Goal: Information Seeking & Learning: Learn about a topic

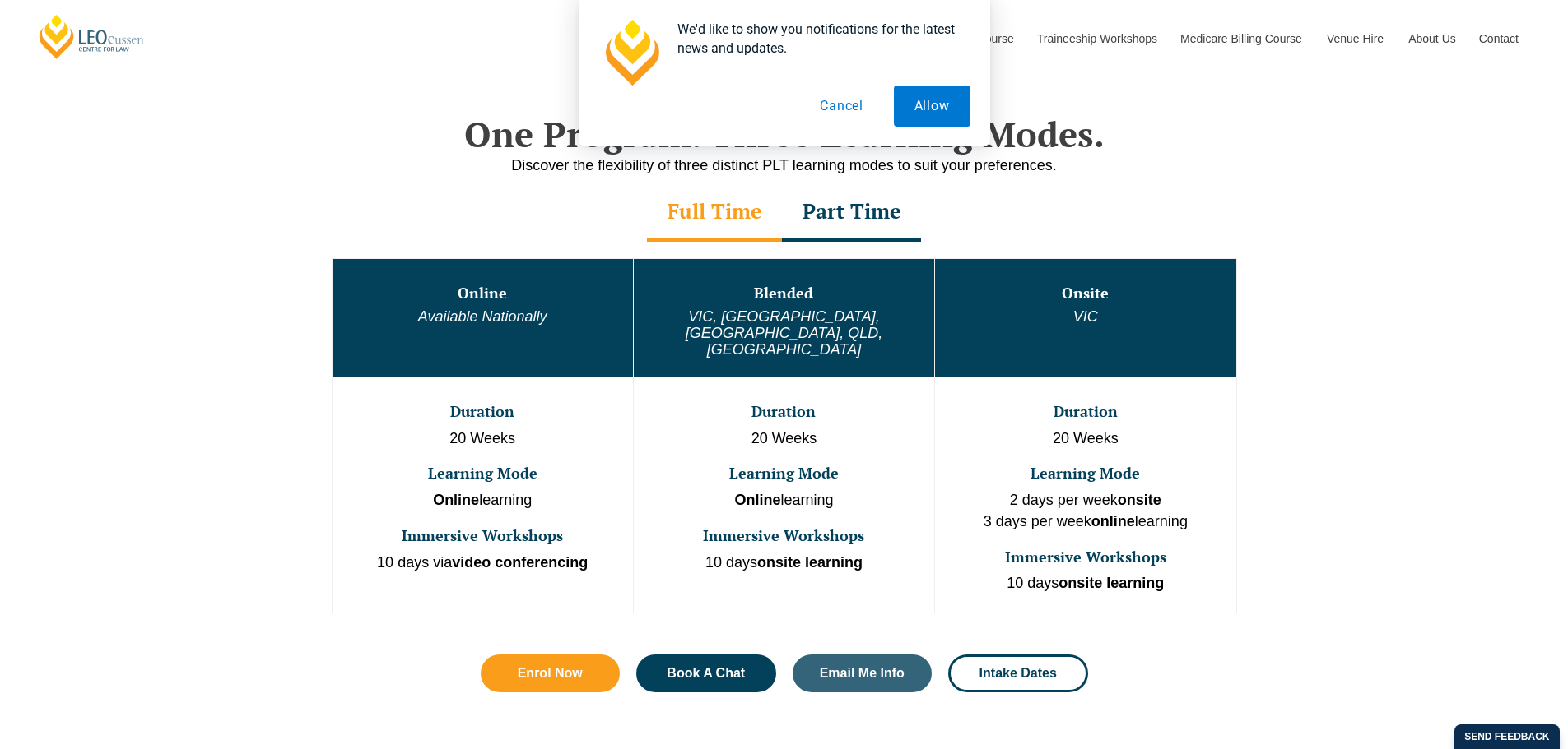
scroll to position [904, 0]
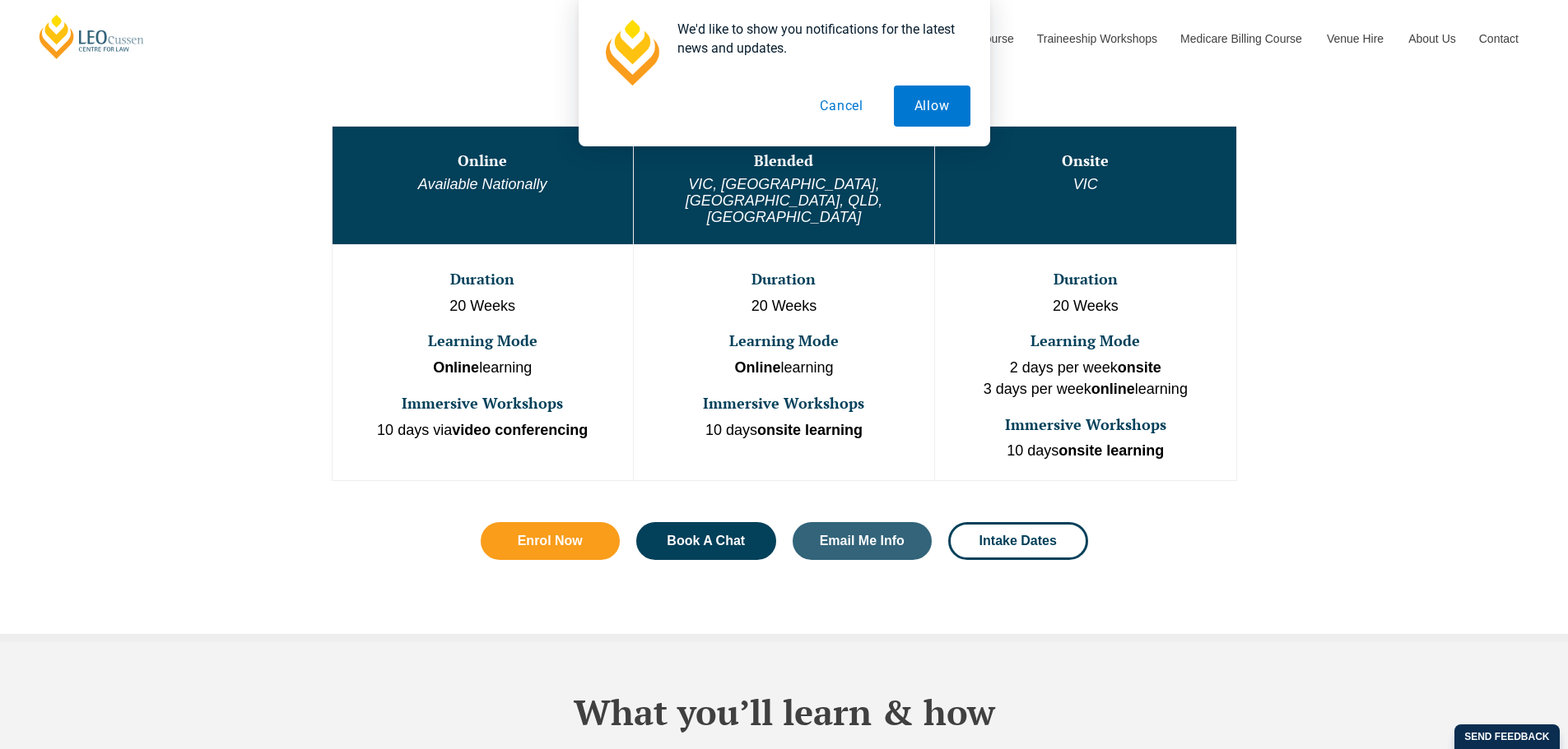
click at [841, 98] on button "Cancel" at bounding box center [841, 106] width 85 height 41
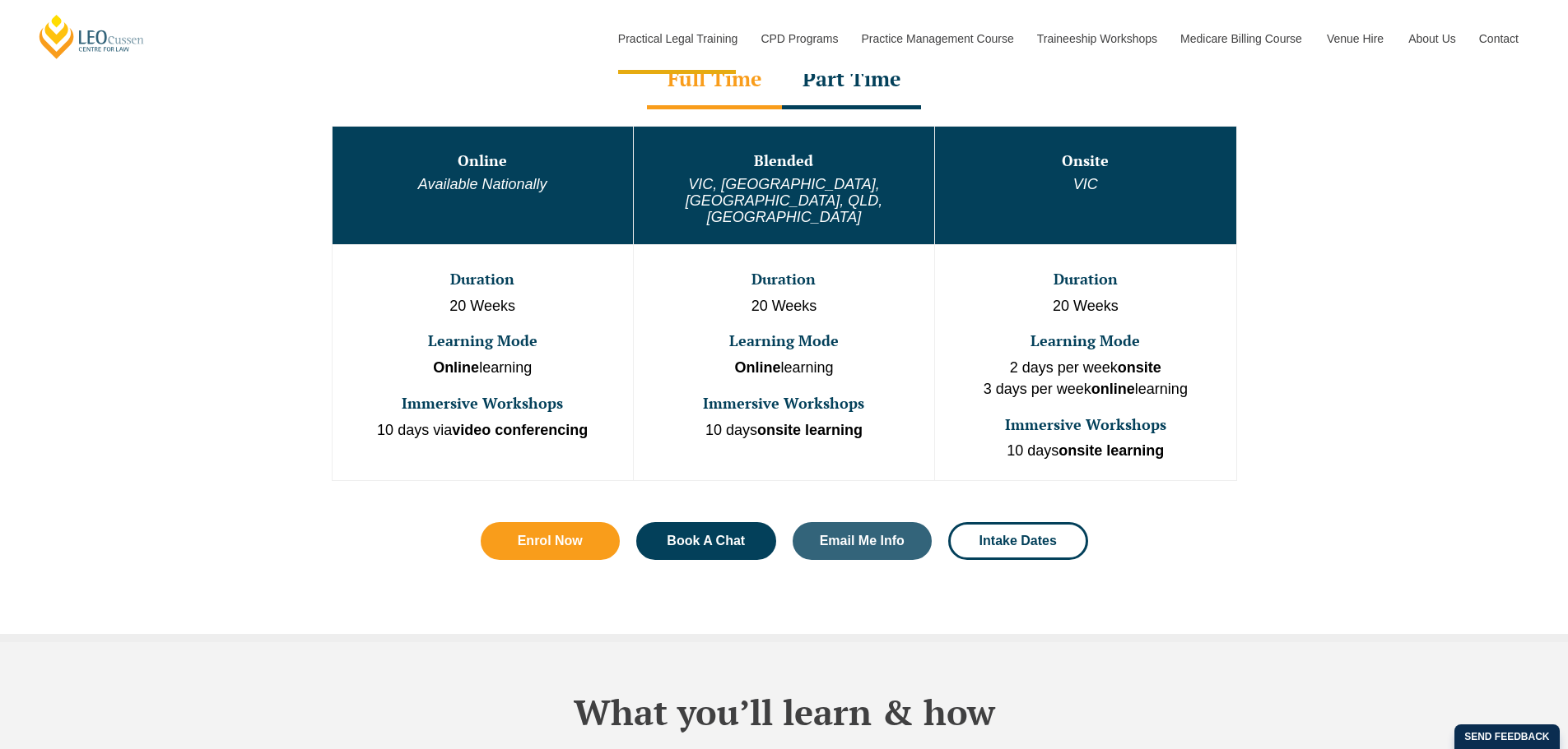
click at [842, 98] on div "Part Time" at bounding box center [850, 80] width 139 height 58
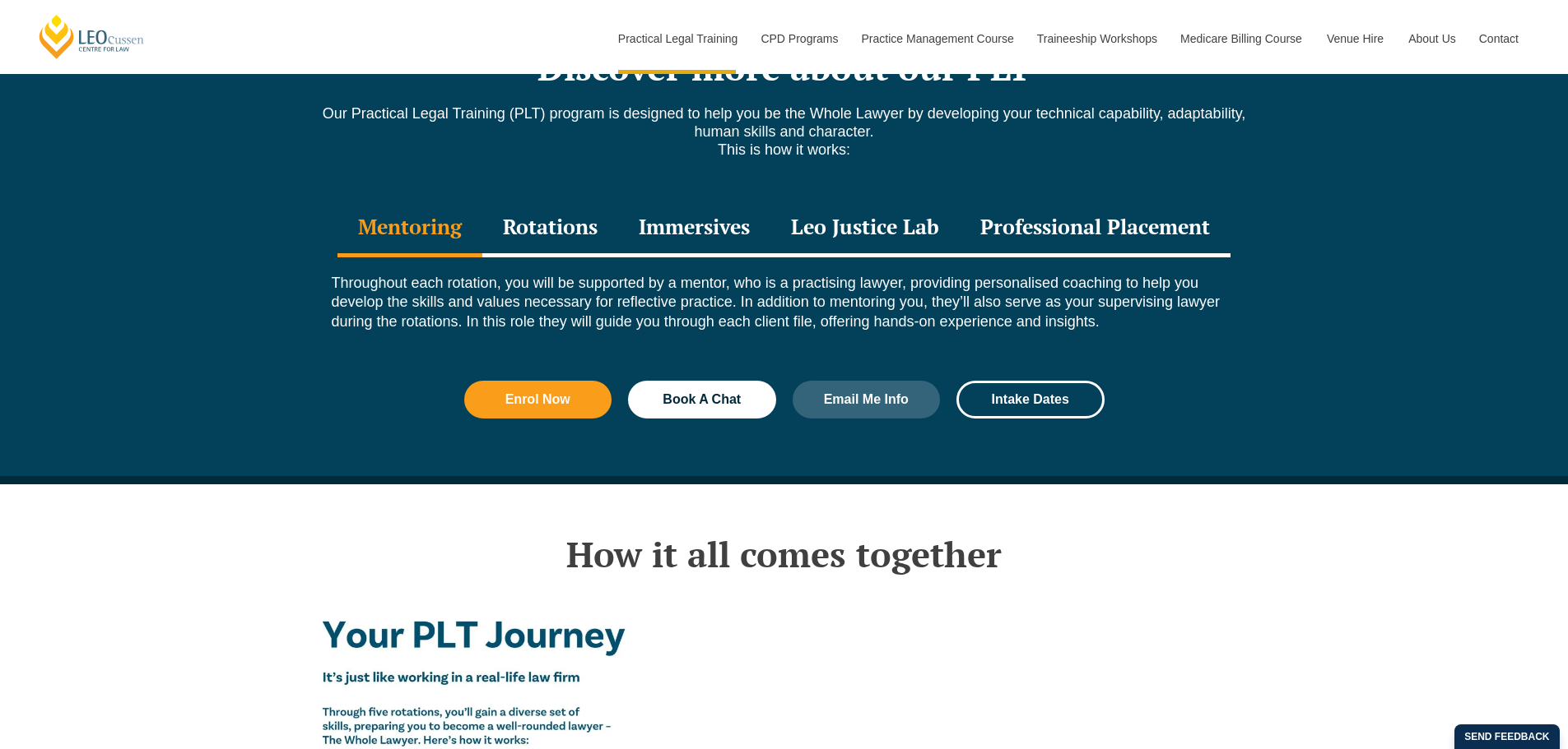
scroll to position [2385, 0]
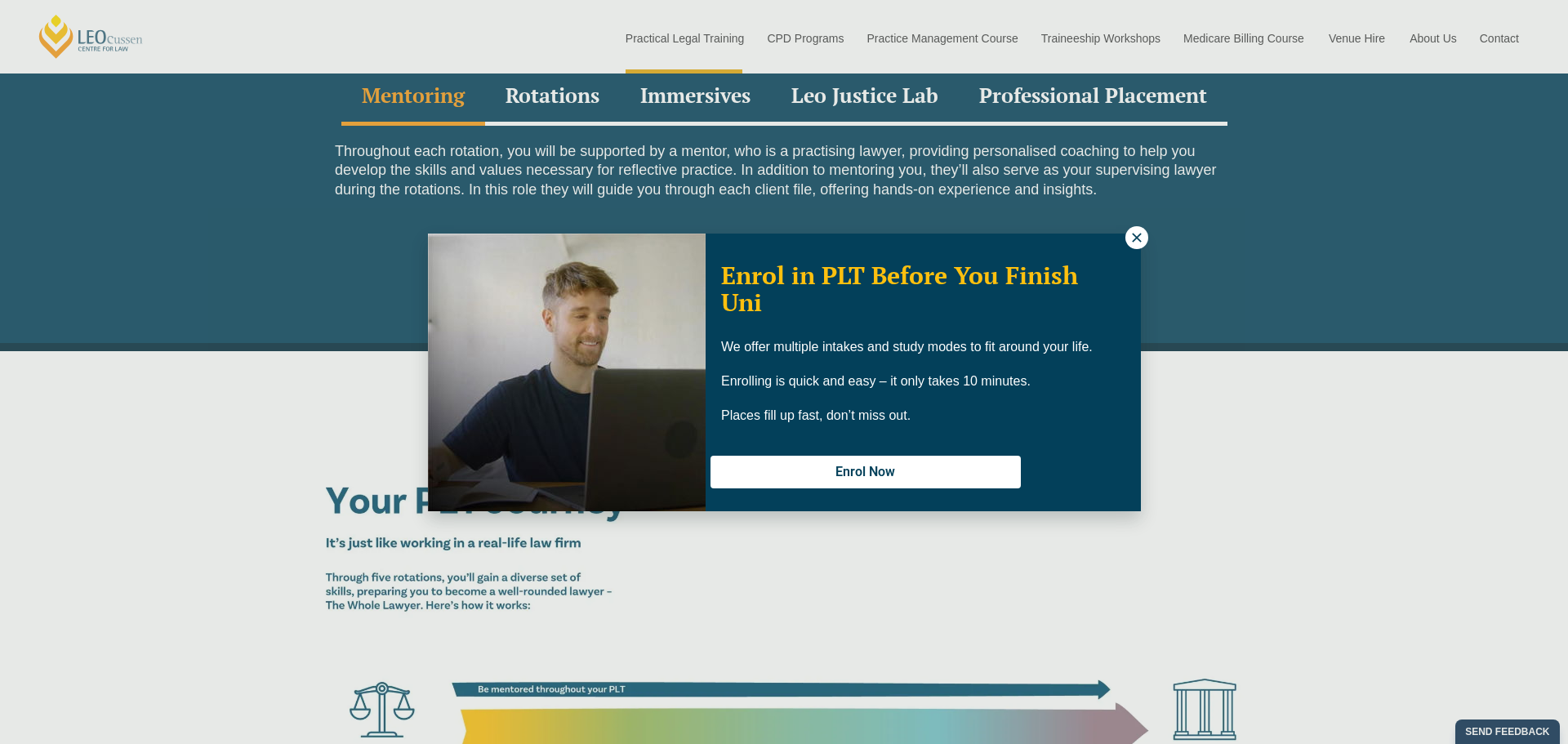
click at [1139, 231] on icon at bounding box center [1136, 237] width 15 height 15
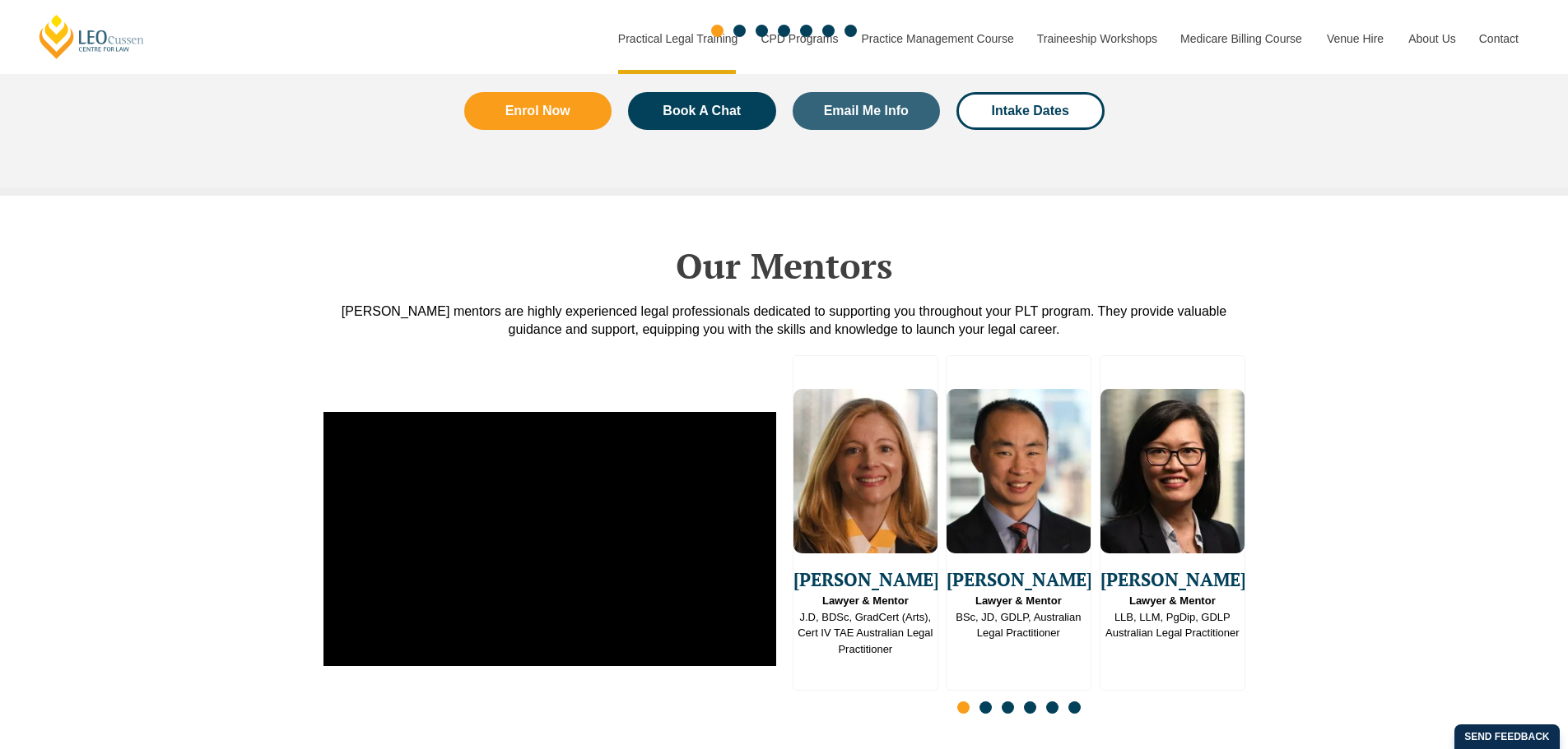
scroll to position [4194, 0]
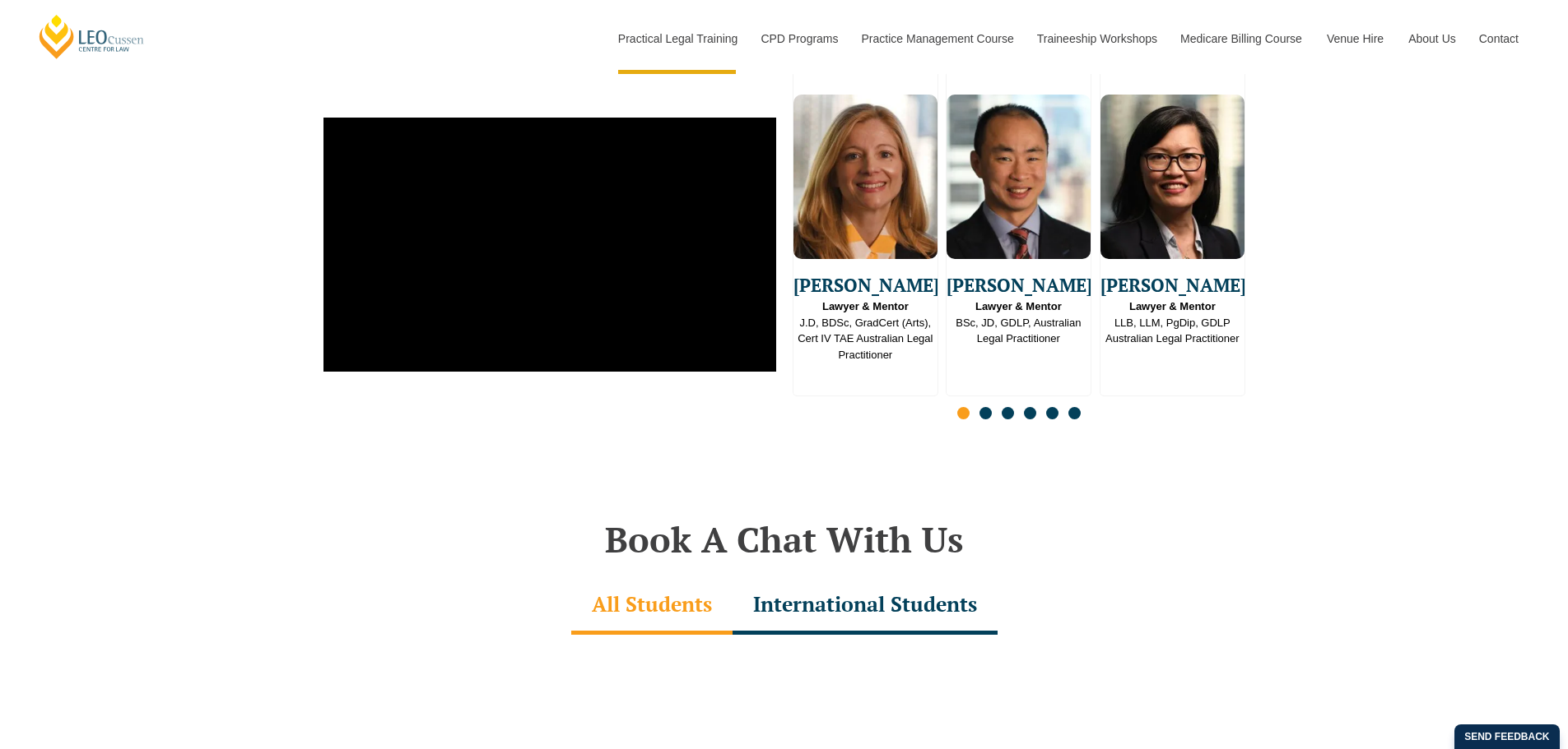
click at [989, 419] on span "Go to slide 2" at bounding box center [985, 413] width 12 height 12
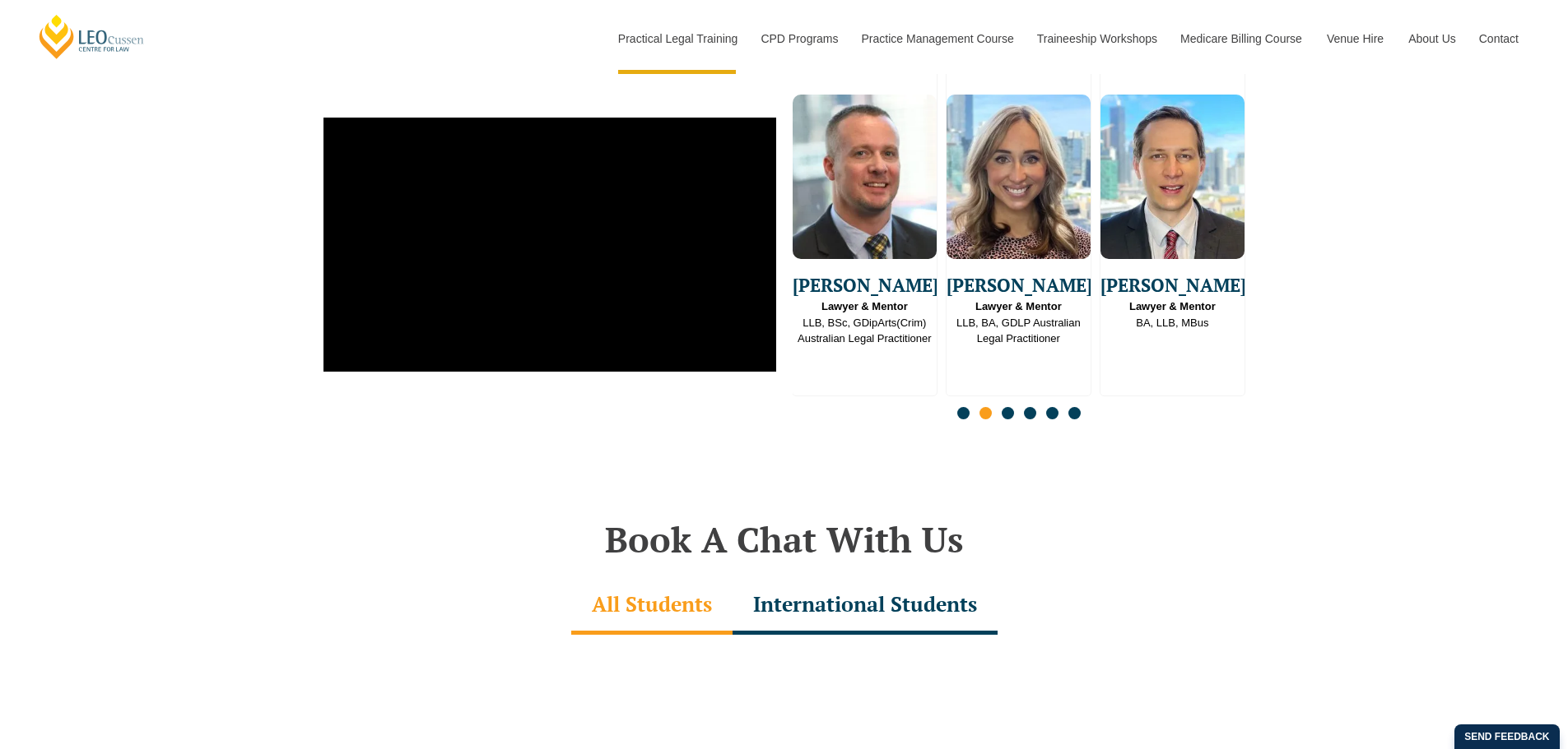
click at [1007, 419] on span "Go to slide 3" at bounding box center [1008, 413] width 12 height 12
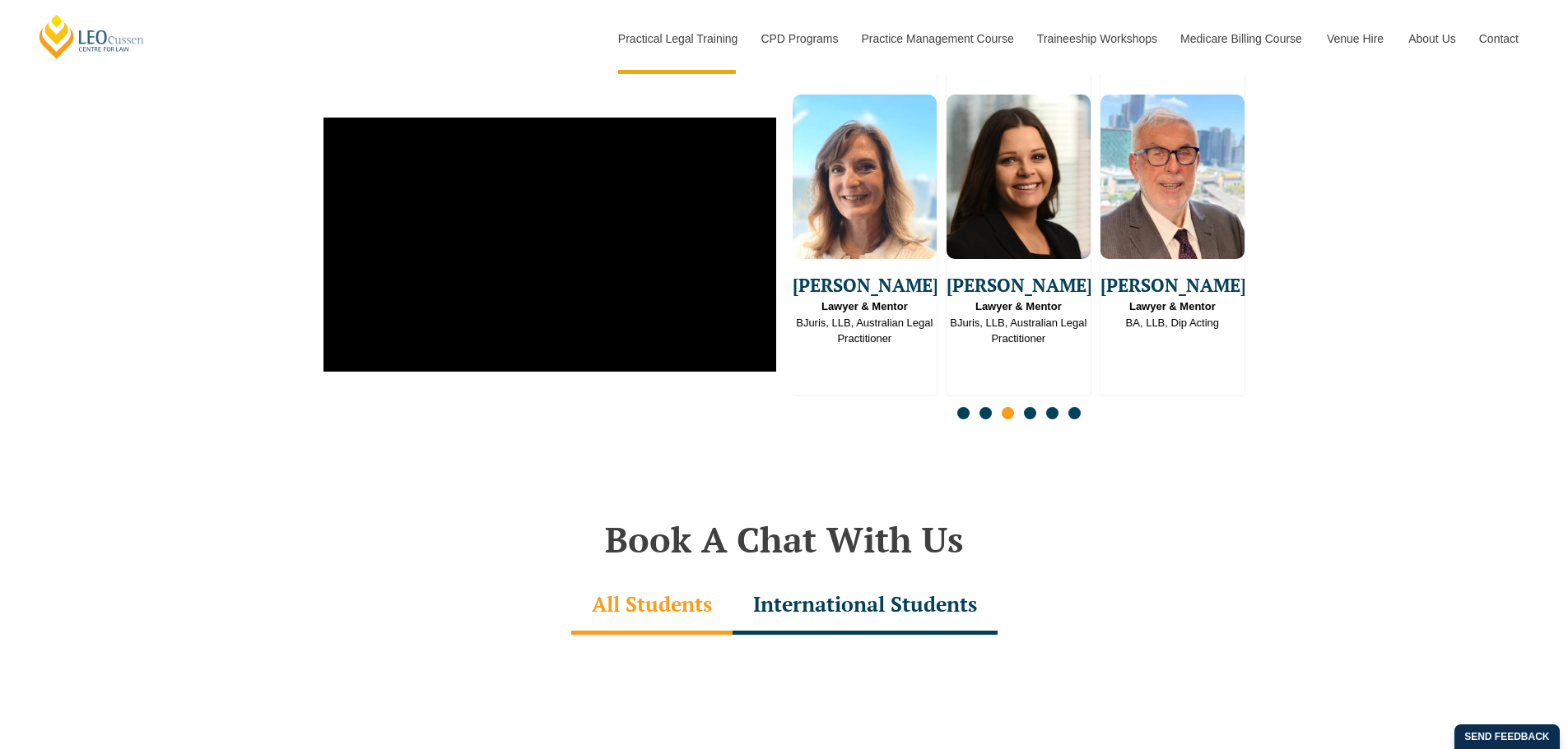
click at [1025, 414] on span "Go to slide 4" at bounding box center [1030, 413] width 12 height 12
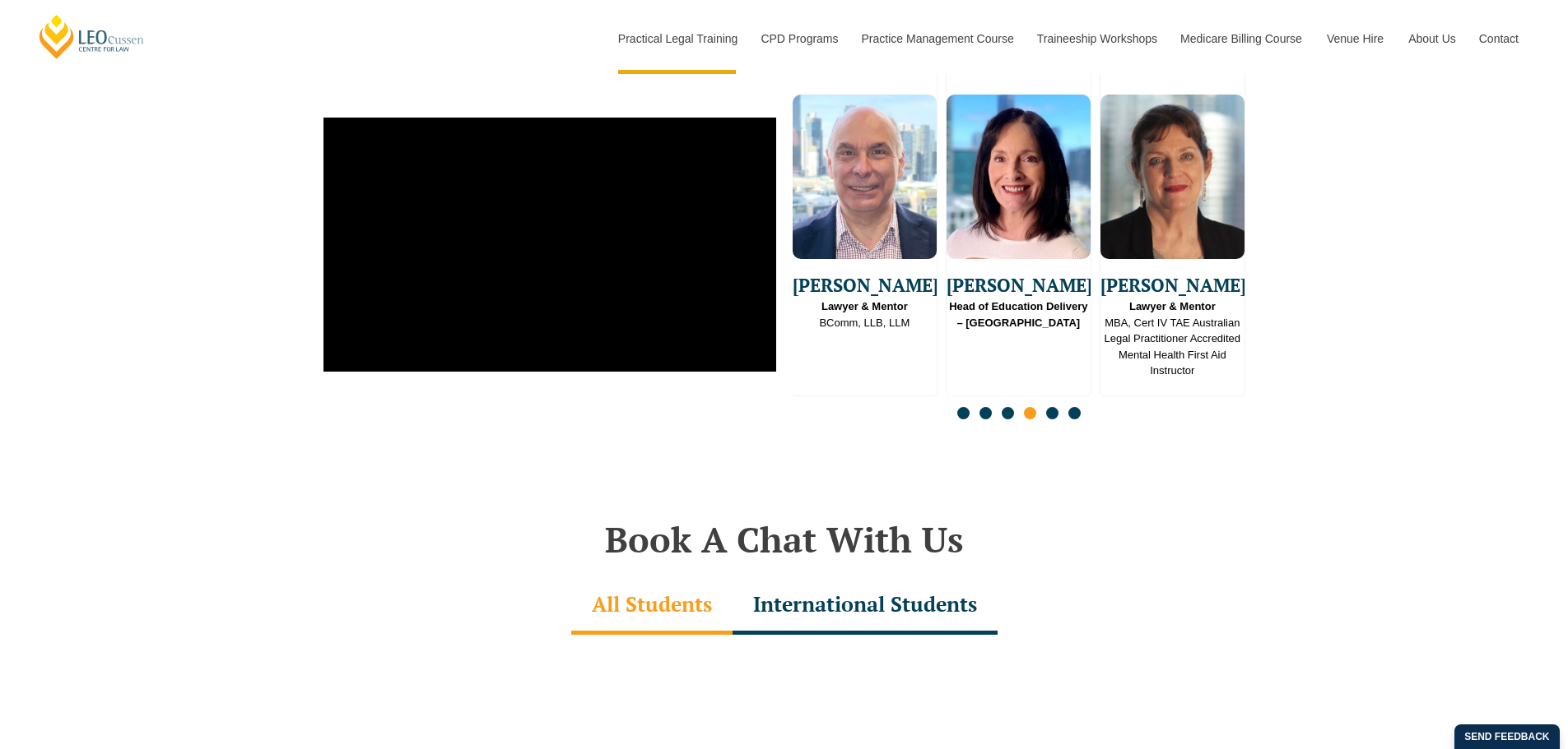
click at [1048, 425] on div "Slides" at bounding box center [1019, 415] width 452 height 19
click at [1050, 419] on span "Go to slide 5" at bounding box center [1052, 413] width 12 height 12
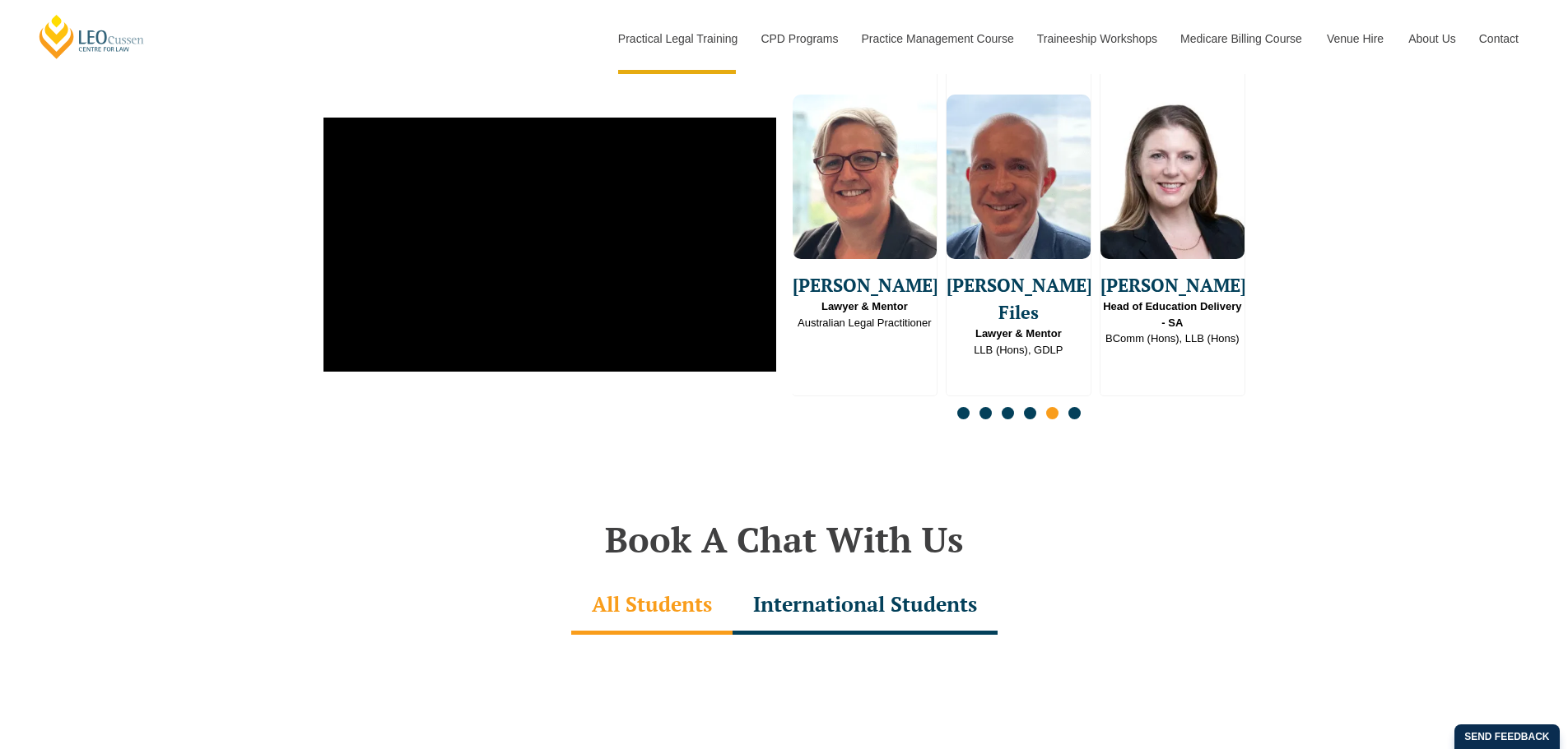
click at [1086, 425] on div "Slides" at bounding box center [1019, 415] width 452 height 19
click at [1078, 419] on span "Go to slide 6" at bounding box center [1074, 413] width 12 height 12
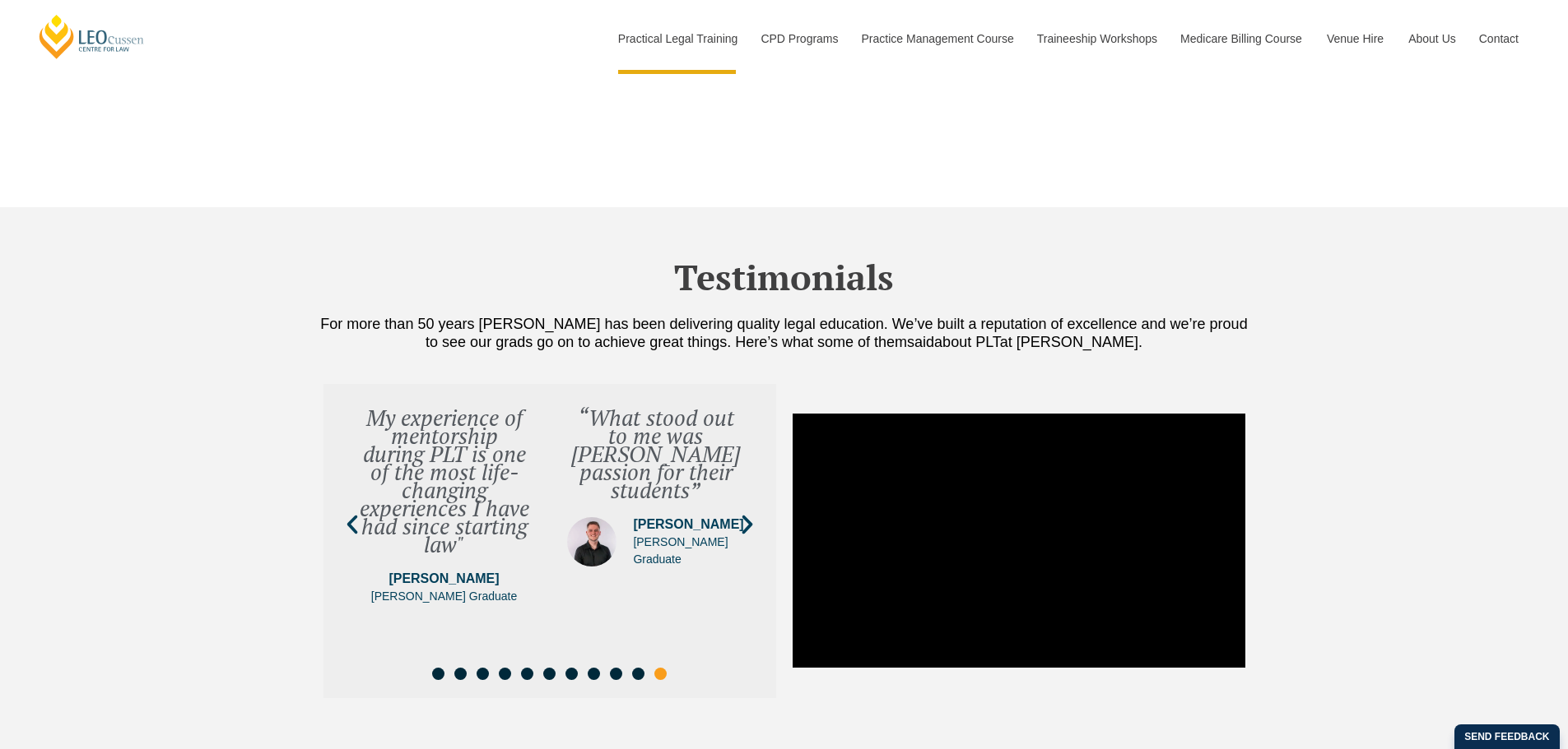
scroll to position [5428, 0]
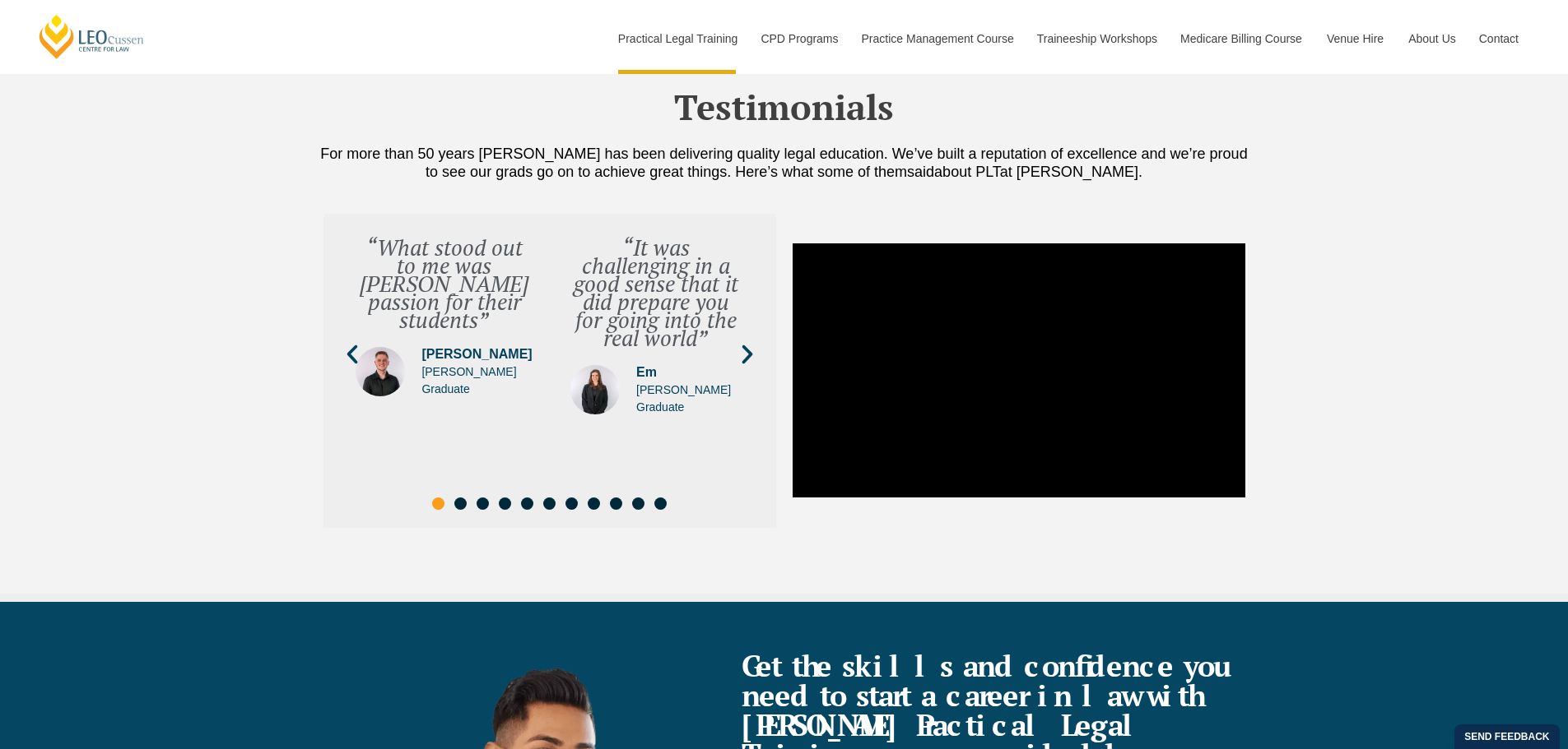
click at [752, 350] on icon "Next slide" at bounding box center [747, 354] width 25 height 25
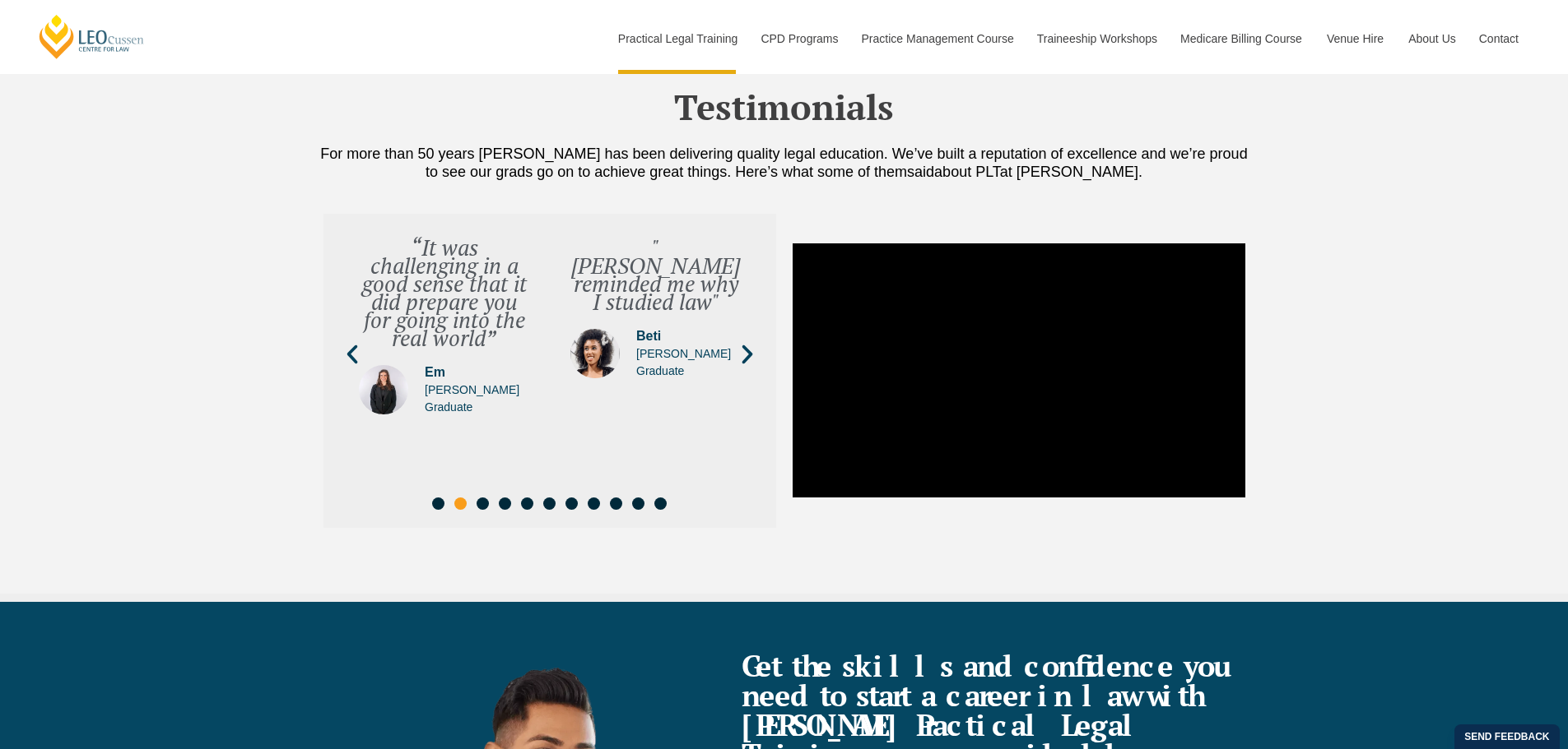
click at [750, 350] on icon "Next slide" at bounding box center [747, 354] width 10 height 19
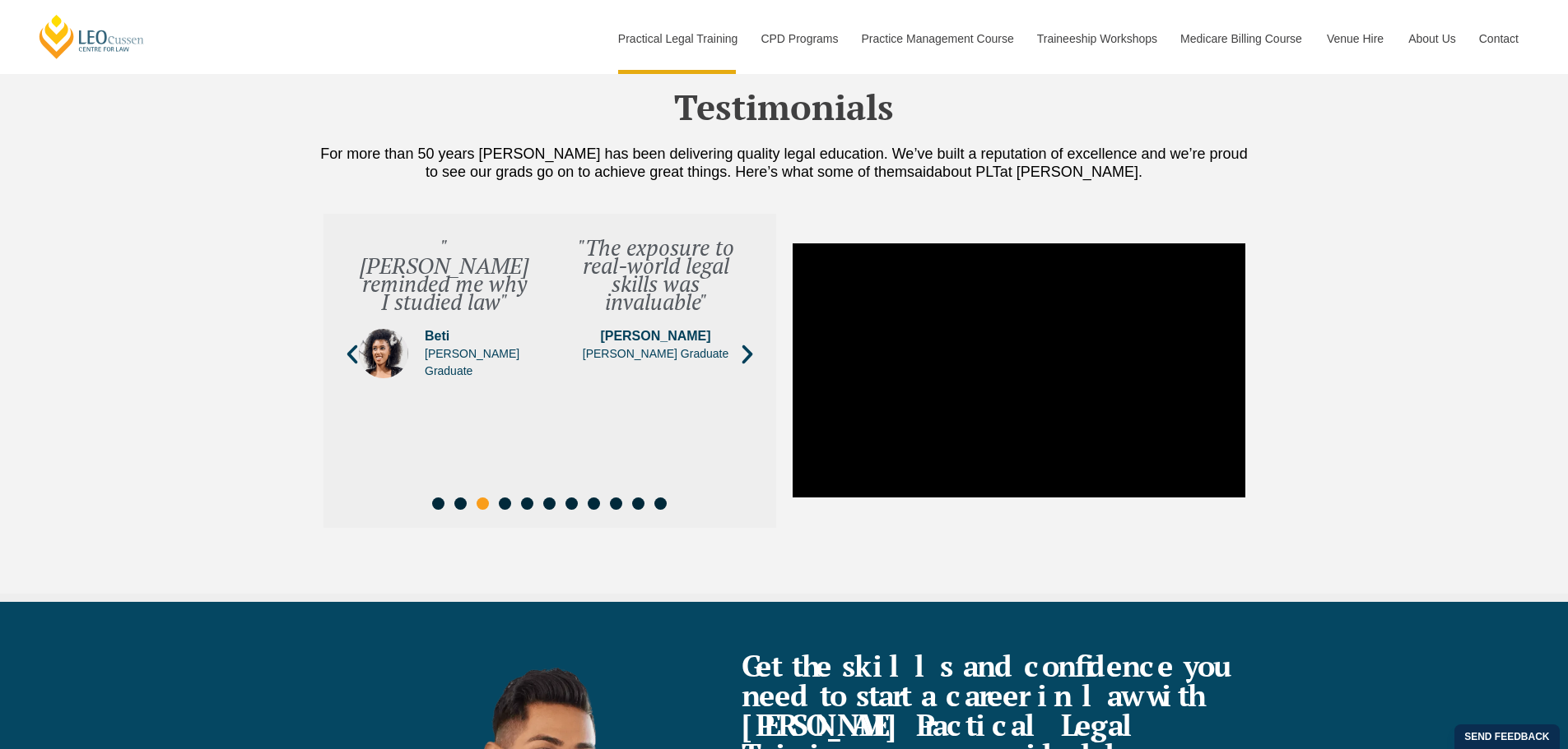
click at [750, 350] on icon "Next slide" at bounding box center [747, 354] width 10 height 19
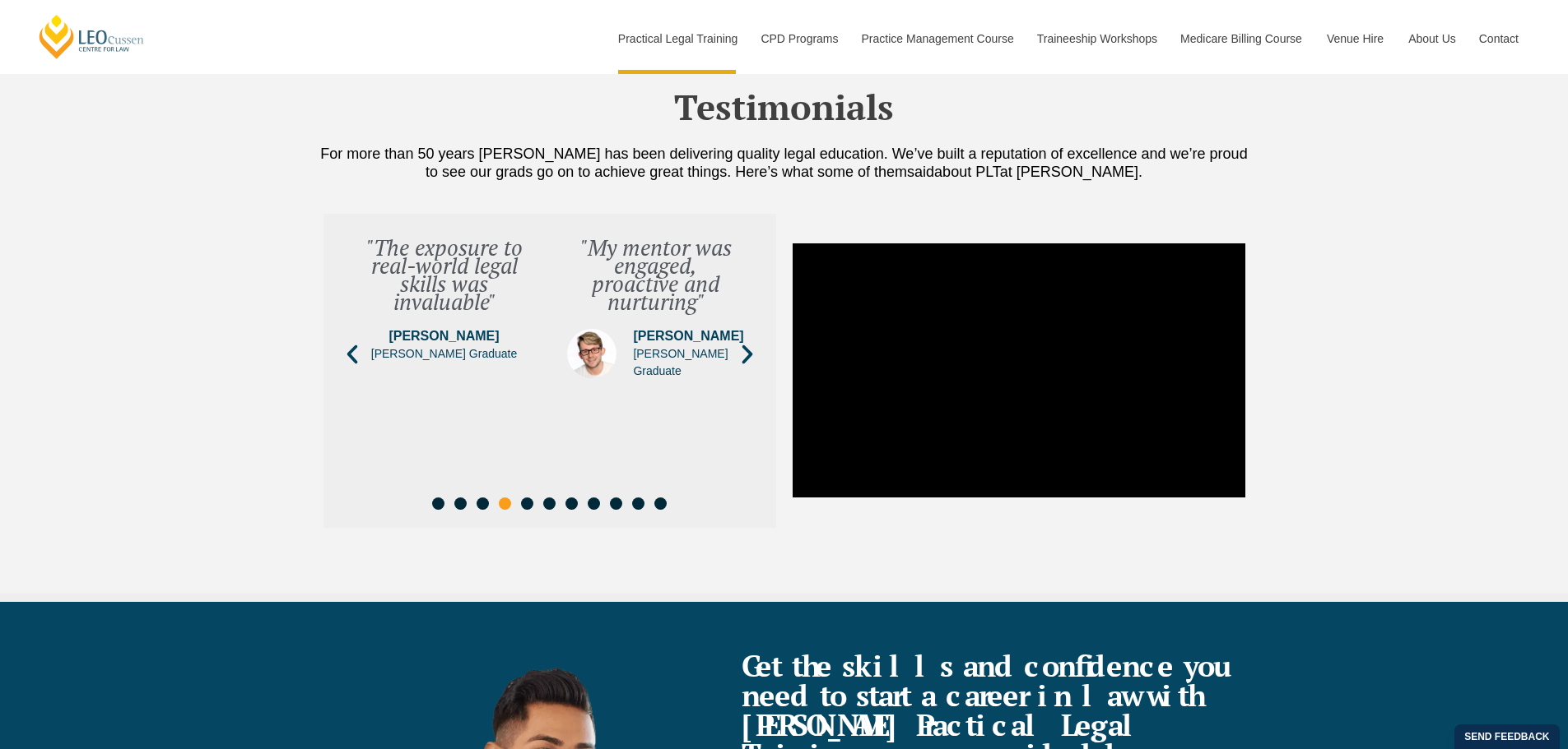
click at [751, 350] on icon "Next slide" at bounding box center [747, 354] width 10 height 19
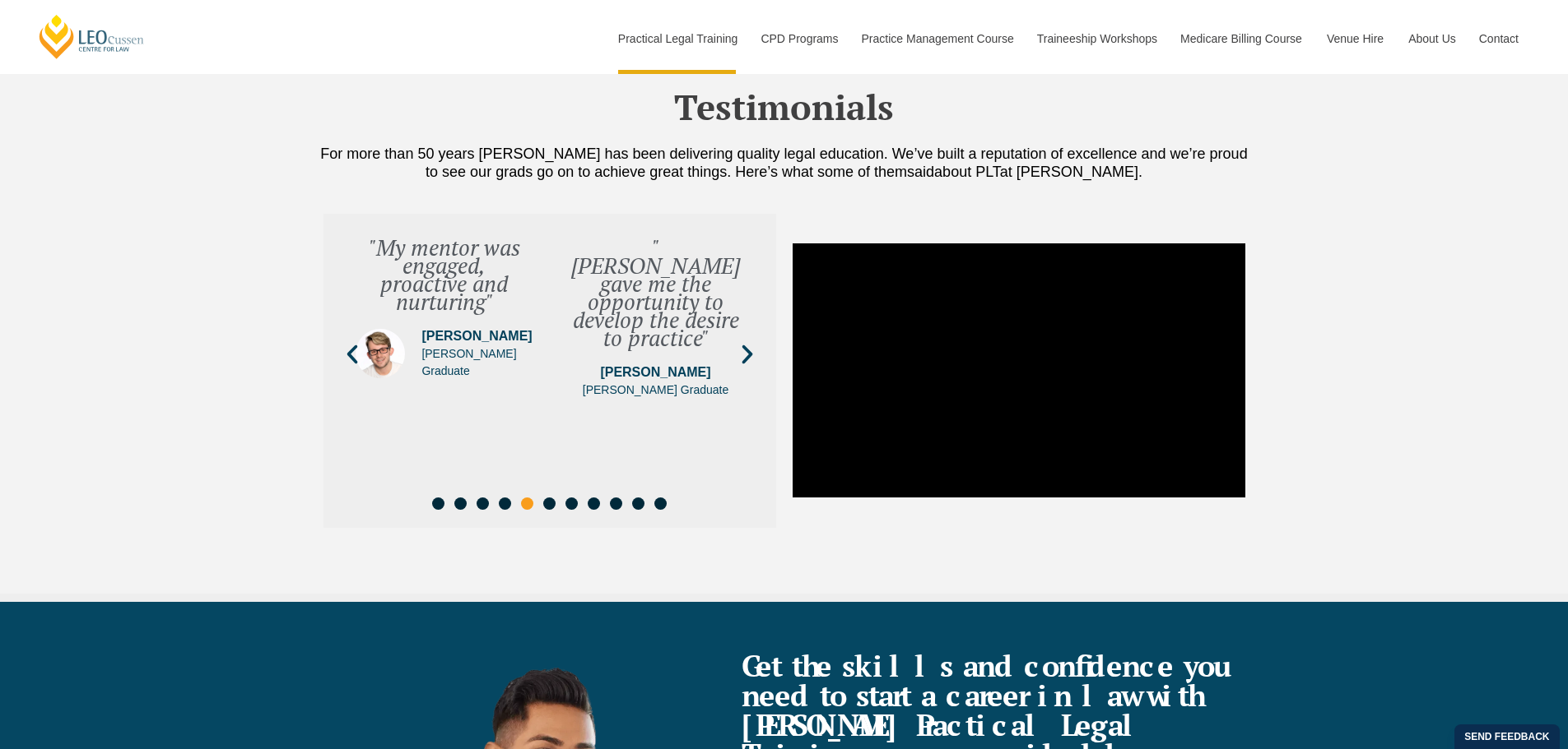
click at [751, 350] on icon "Next slide" at bounding box center [747, 354] width 10 height 19
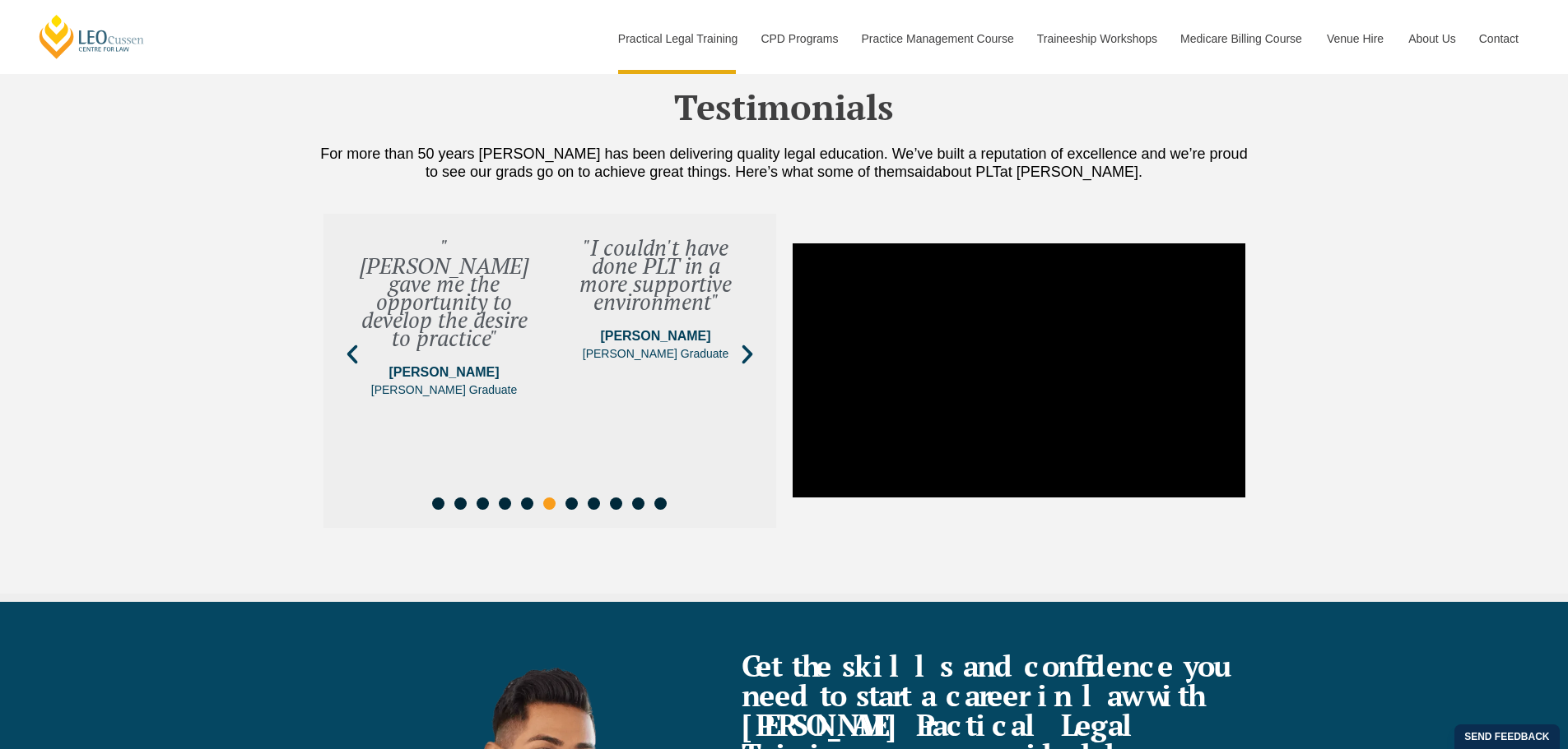
click at [751, 350] on icon "Next slide" at bounding box center [747, 354] width 10 height 19
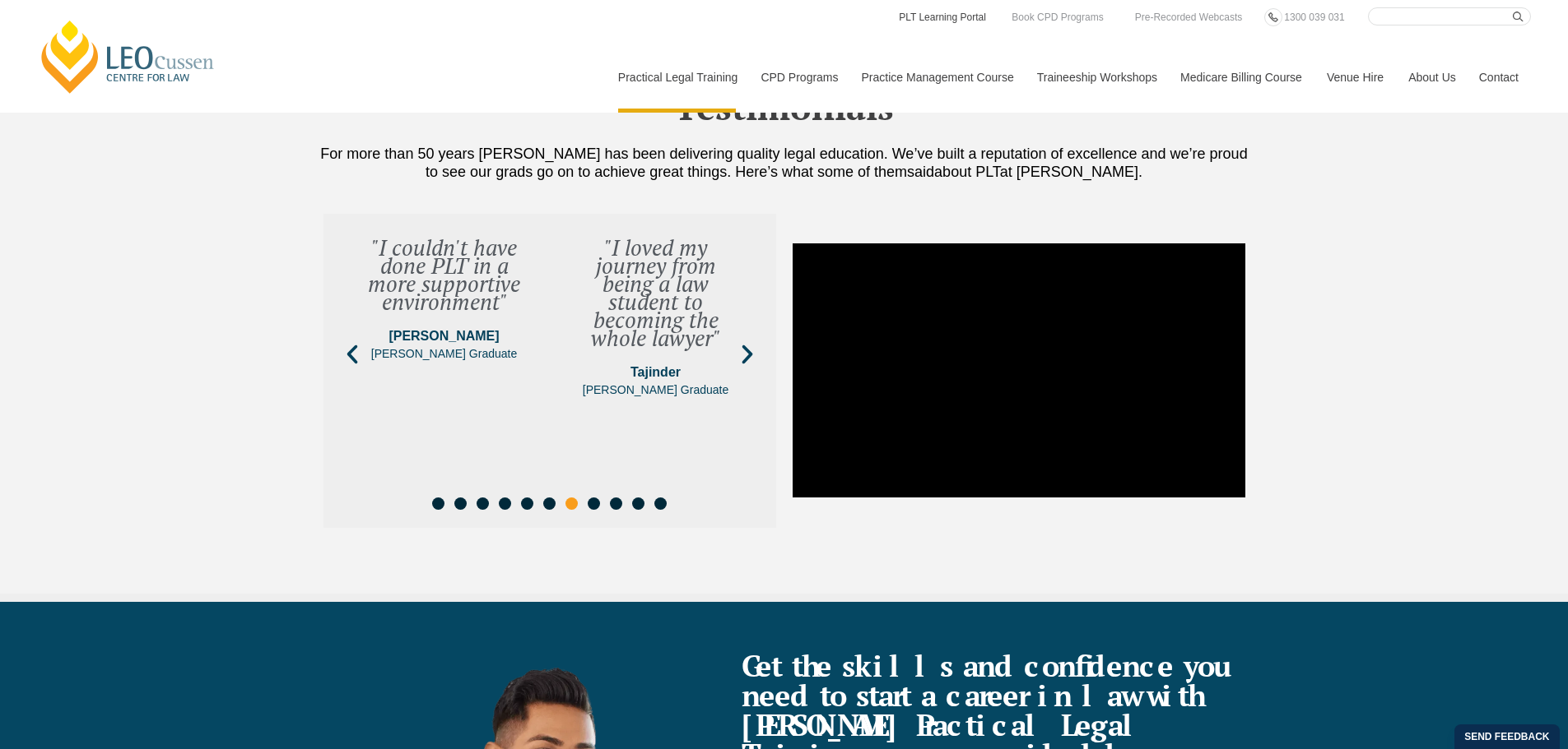
click at [945, 19] on link "PLT Learning Portal" at bounding box center [942, 17] width 91 height 18
